Goal: Information Seeking & Learning: Learn about a topic

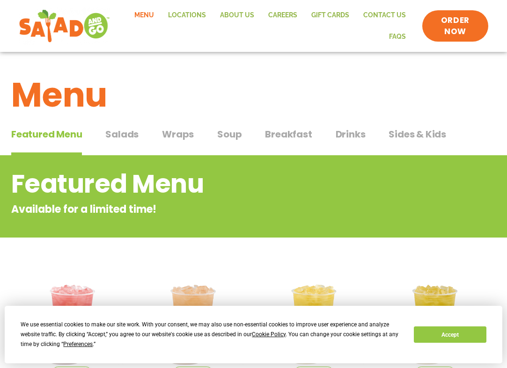
click at [339, 135] on span "Drinks" at bounding box center [351, 134] width 30 height 14
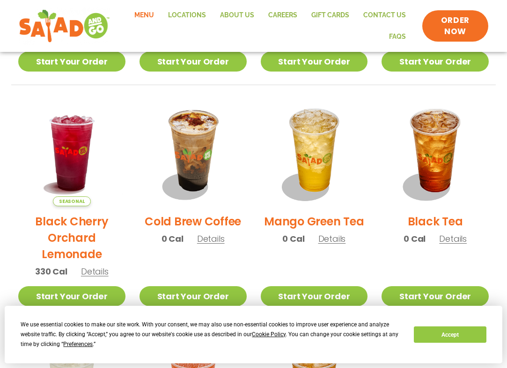
scroll to position [421, 0]
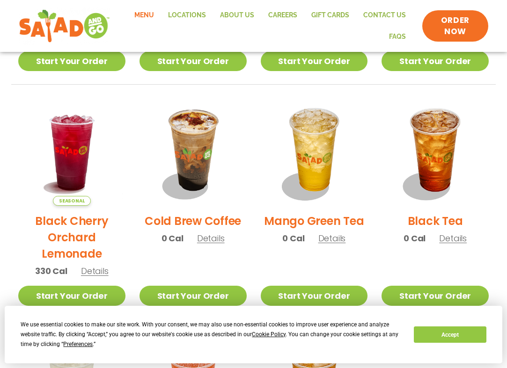
click at [220, 220] on h2 "Cold Brew Coffee" at bounding box center [193, 221] width 96 height 16
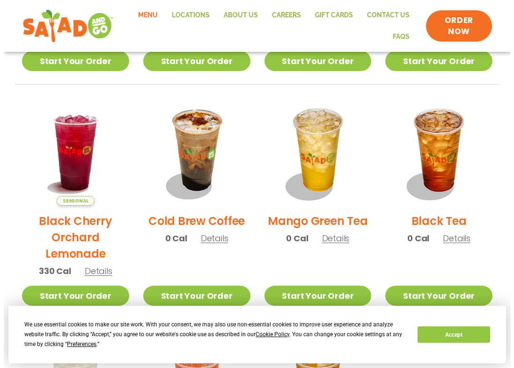
scroll to position [422, 0]
